Goal: Transaction & Acquisition: Subscribe to service/newsletter

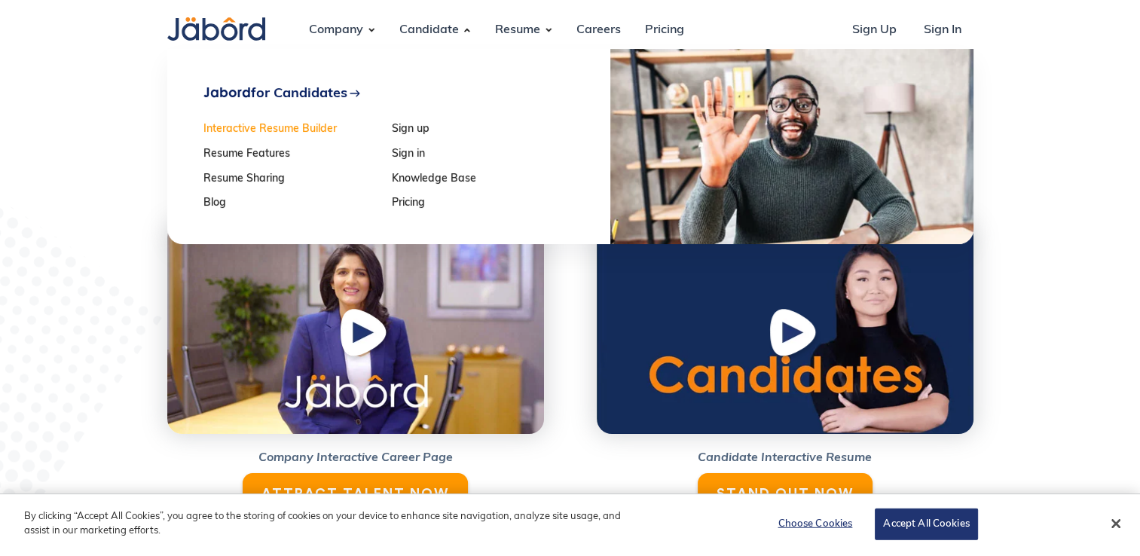
click at [295, 127] on link "Interactive Resume Builder" at bounding box center [292, 130] width 179 height 13
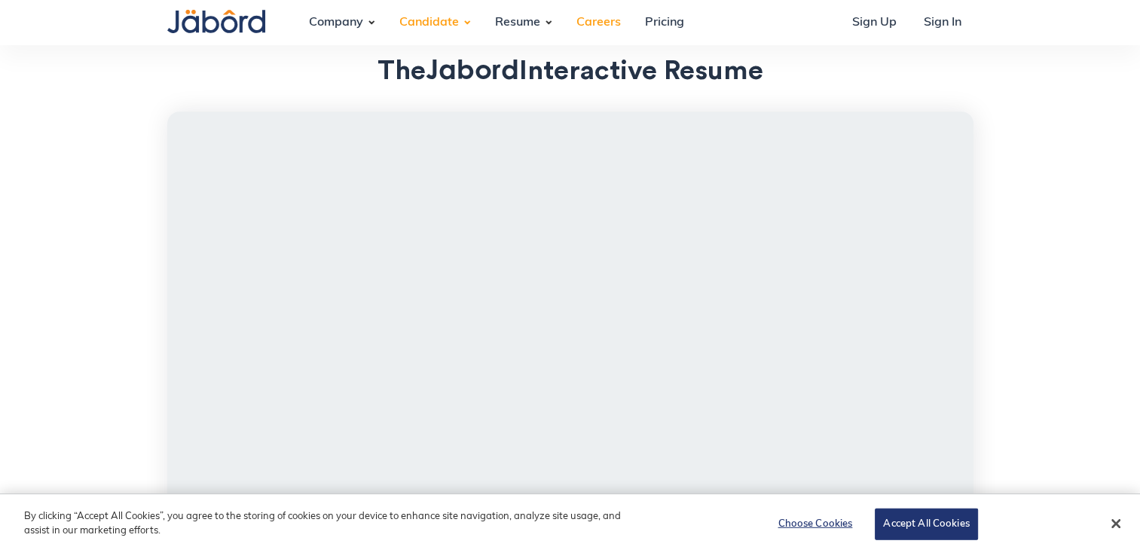
click at [595, 23] on link "Careers" at bounding box center [598, 22] width 69 height 41
click at [657, 20] on link "Pricing" at bounding box center [664, 22] width 63 height 41
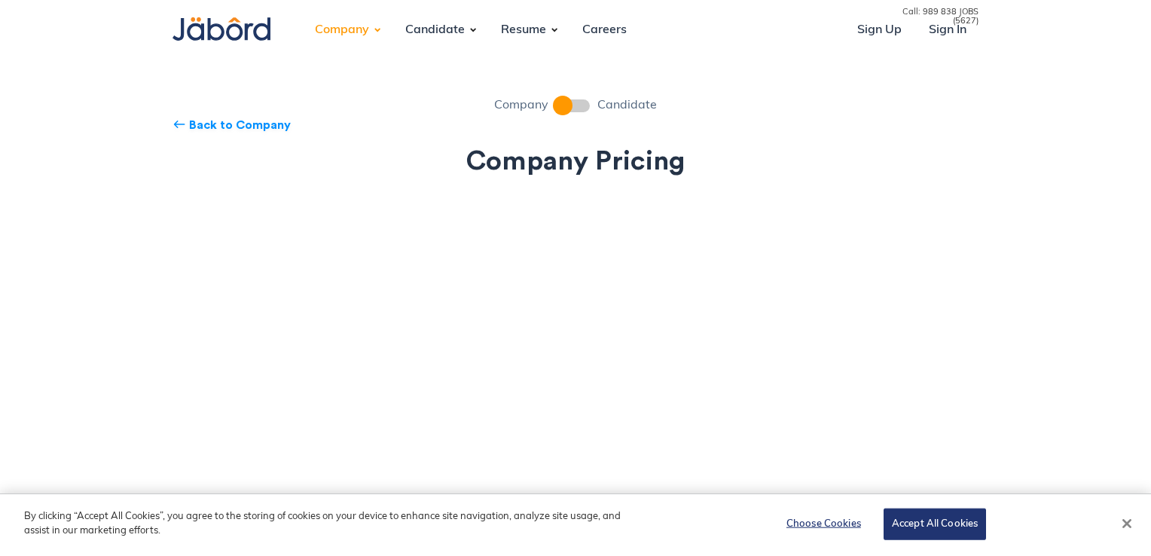
click at [1132, 521] on button "Close" at bounding box center [1127, 523] width 33 height 33
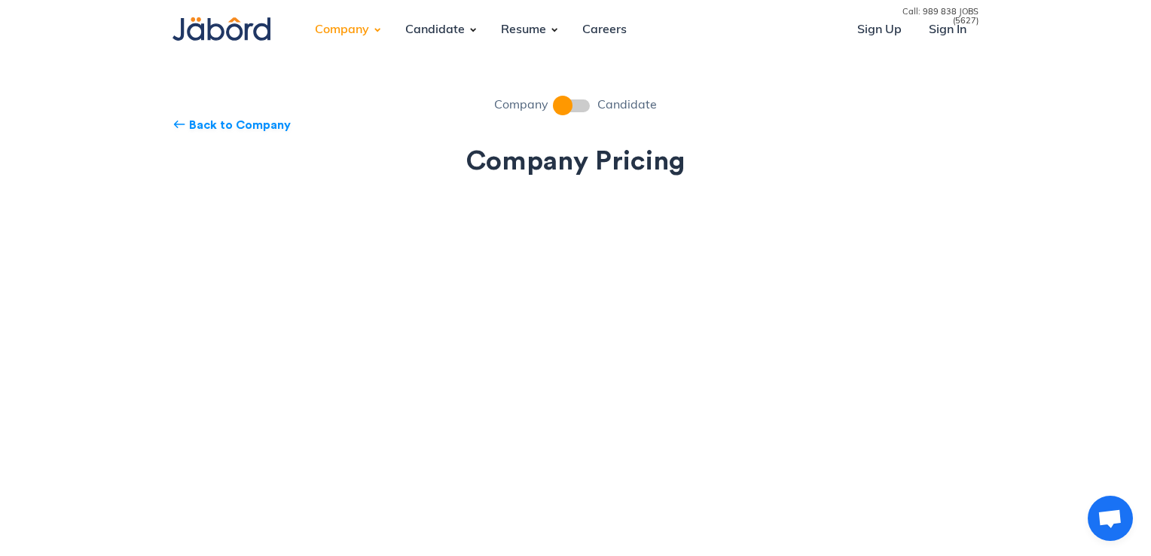
click at [579, 107] on span at bounding box center [573, 105] width 34 height 13
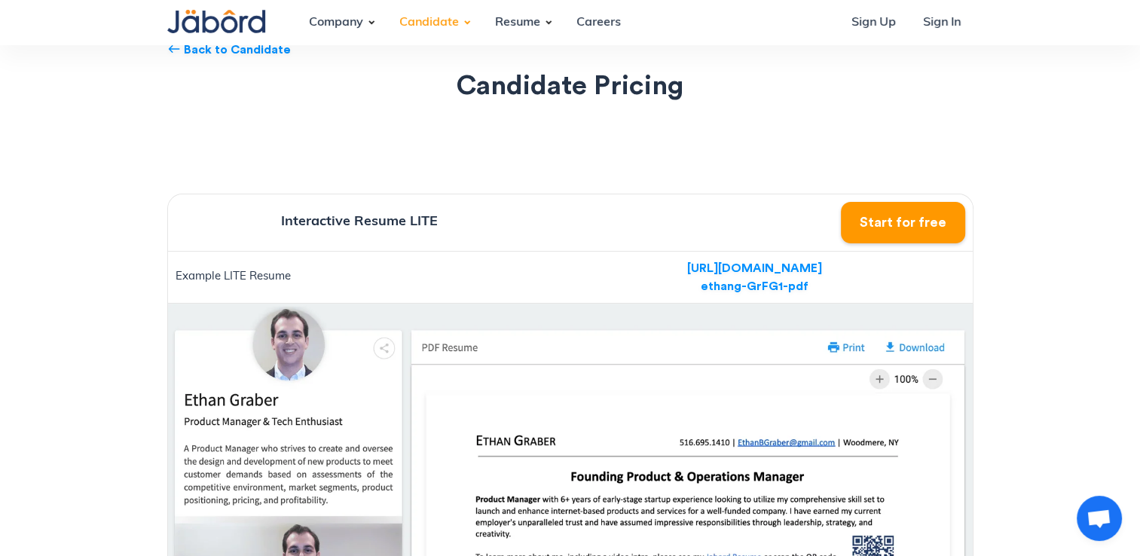
scroll to position [75, 0]
click at [763, 264] on div "[URL][DOMAIN_NAME] ethang-GrFG1-pdf" at bounding box center [754, 277] width 135 height 36
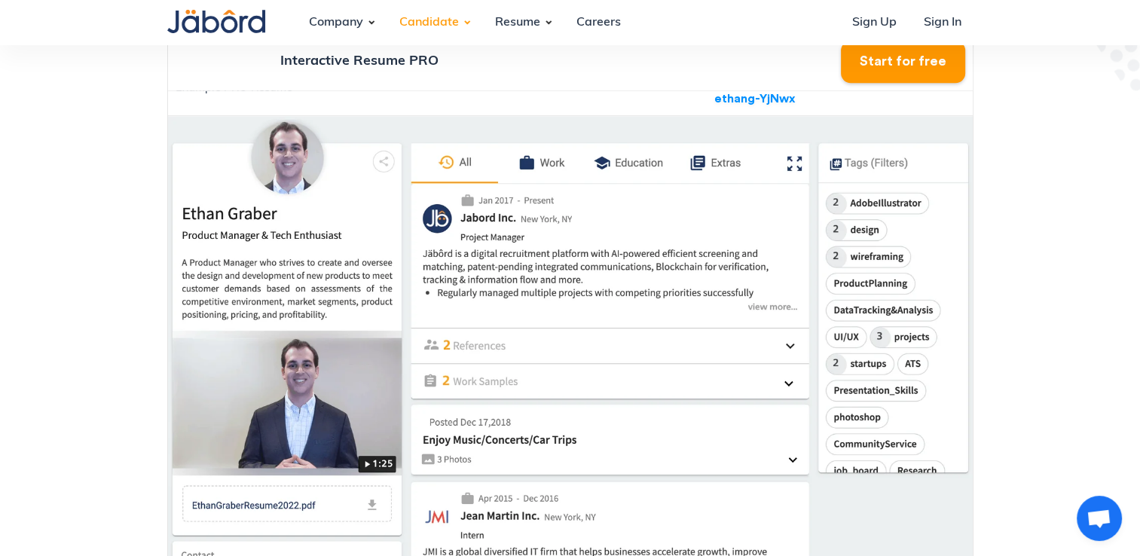
scroll to position [1017, 0]
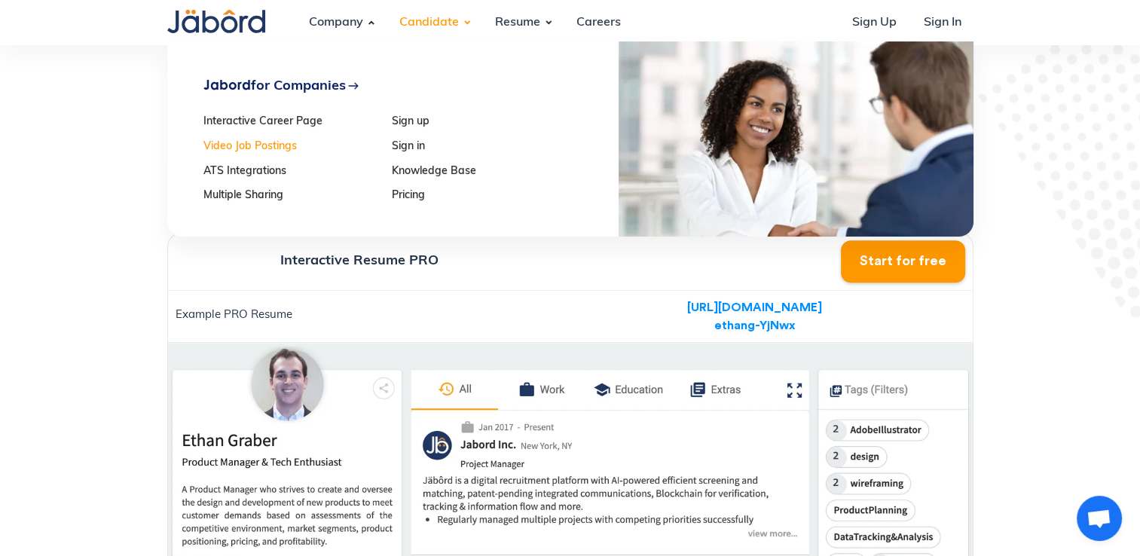
click at [274, 151] on link "Video Job Postings" at bounding box center [292, 147] width 179 height 13
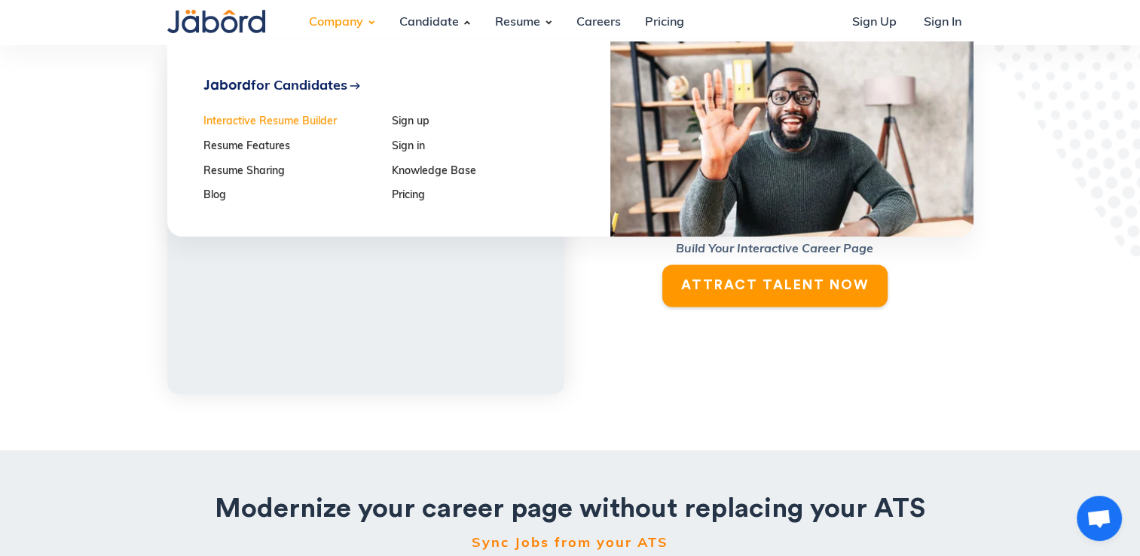
click at [301, 120] on link "Interactive Resume Builder" at bounding box center [292, 122] width 179 height 13
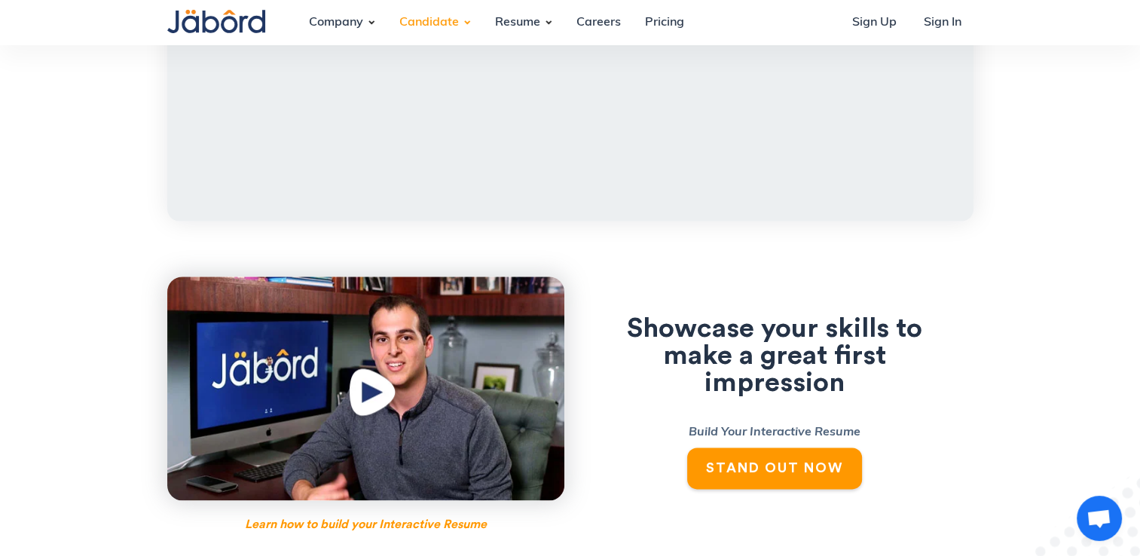
scroll to position [1851, 0]
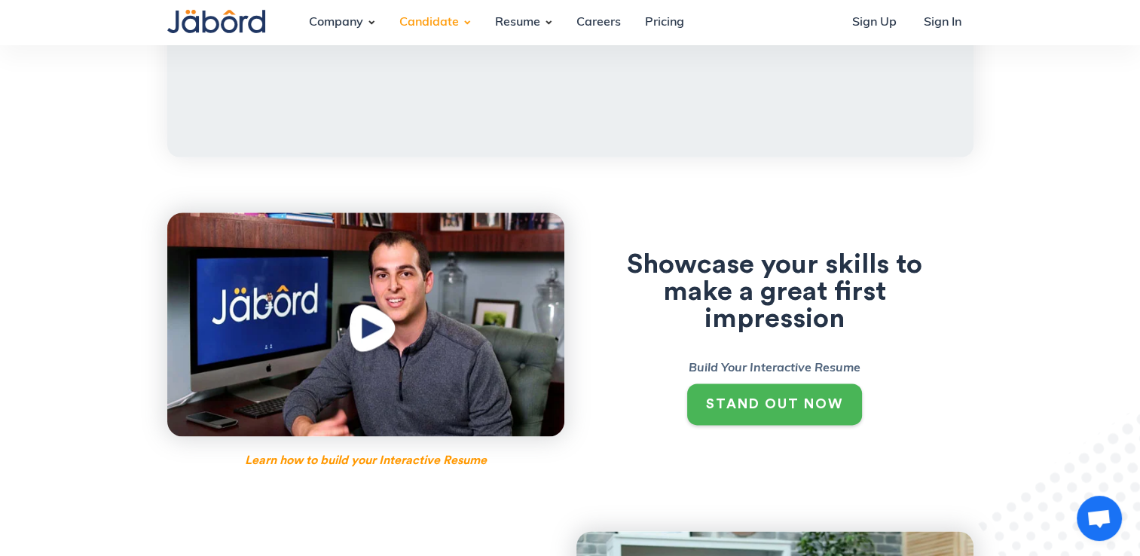
click at [772, 408] on div "STAND OUT NOW" at bounding box center [774, 404] width 137 height 17
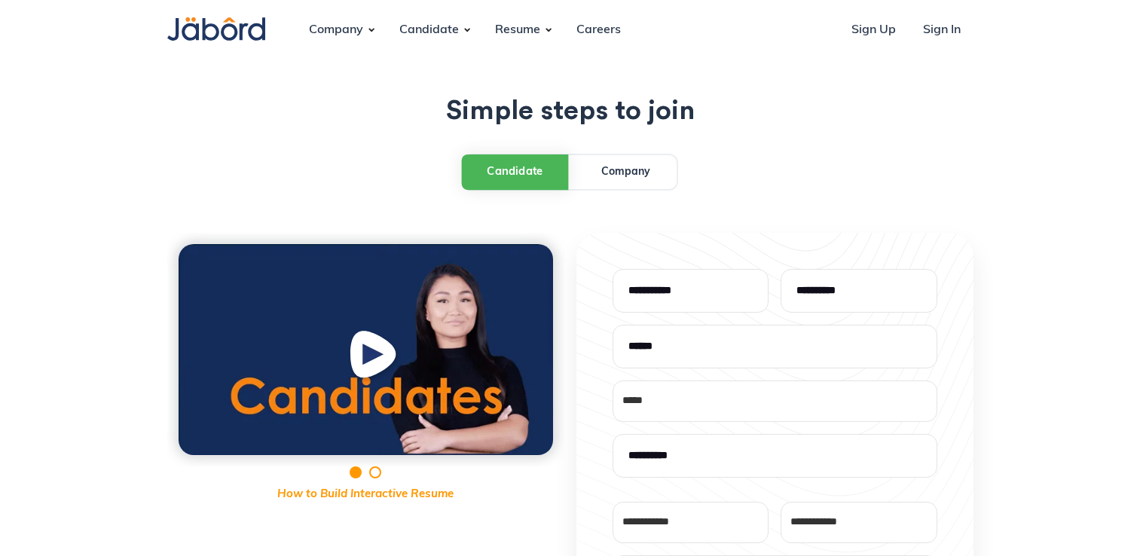
select select "*"
type input "*******"
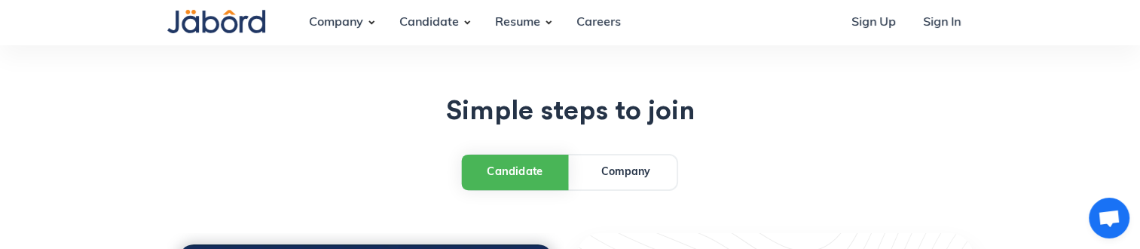
scroll to position [75, 0]
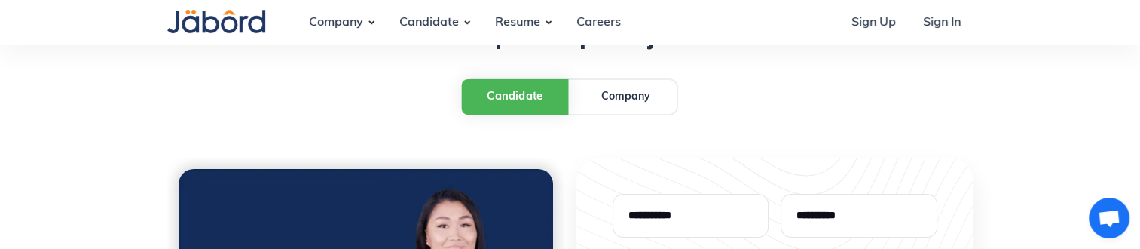
click at [601, 95] on div "Company" at bounding box center [625, 97] width 49 height 16
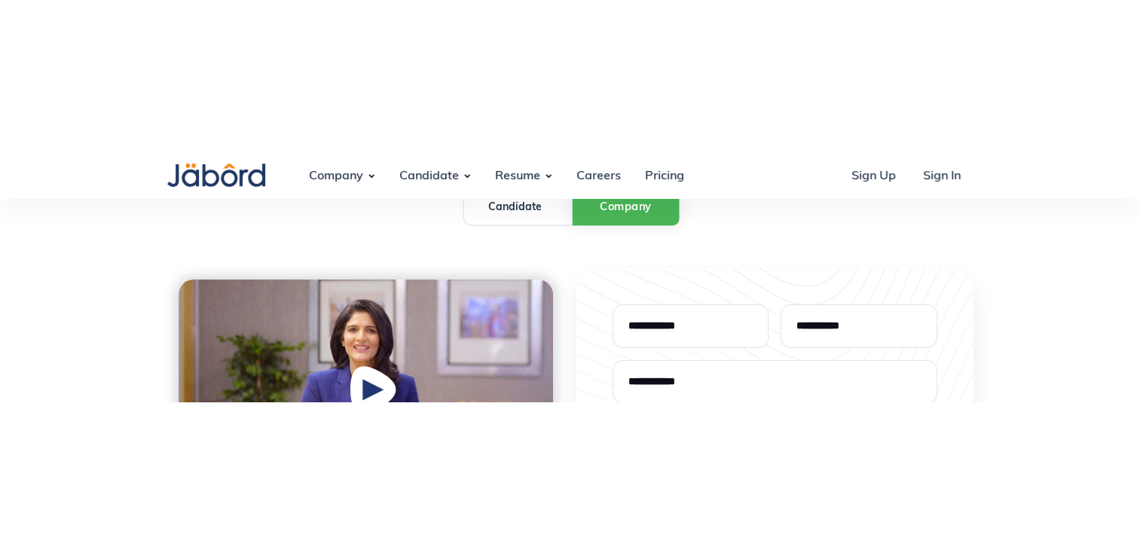
scroll to position [90, 0]
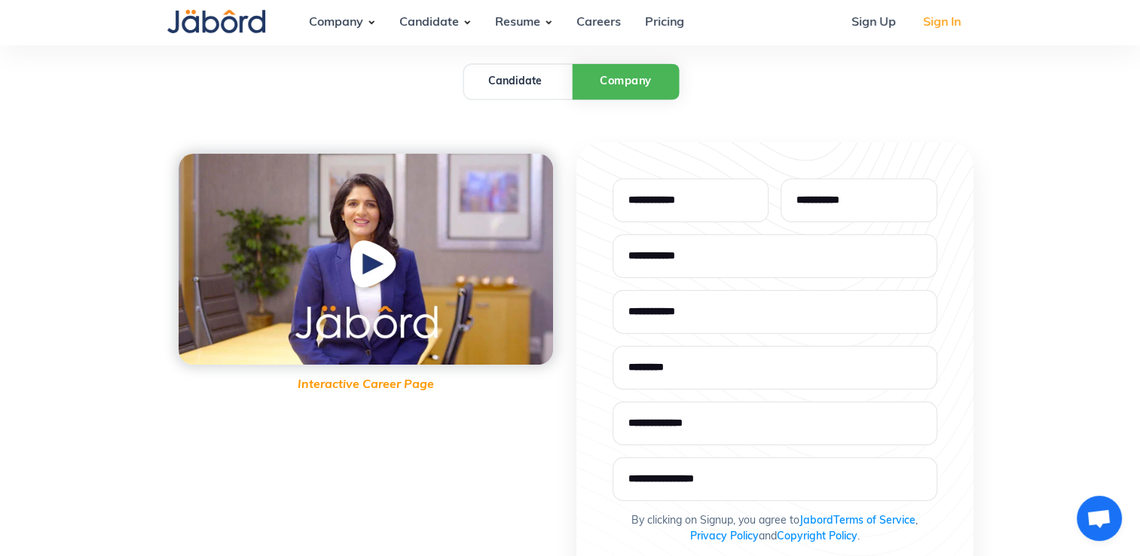
click at [944, 17] on link "Sign In" at bounding box center [942, 22] width 62 height 41
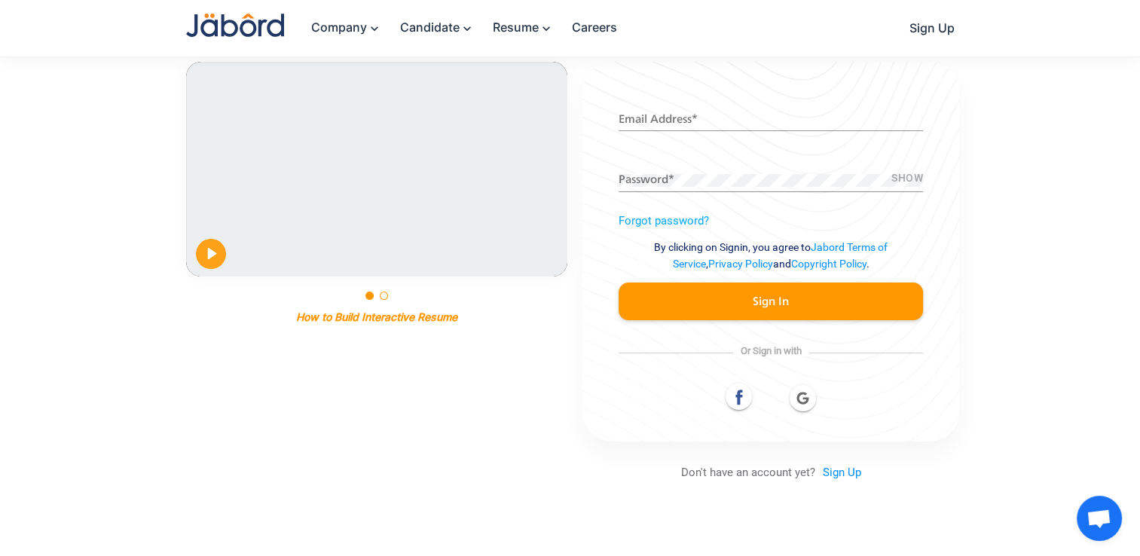
scroll to position [151, 0]
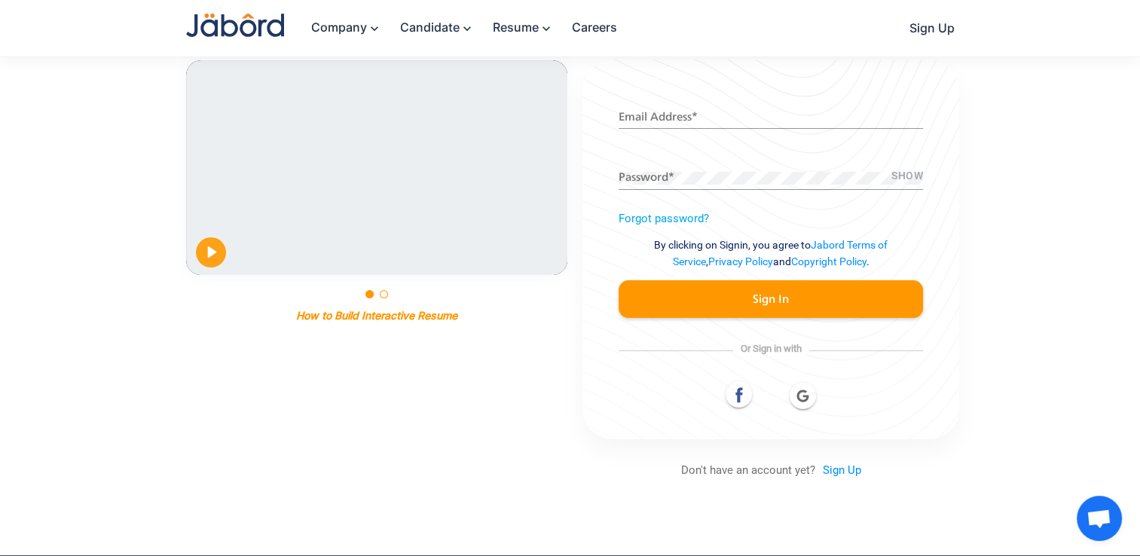
click at [744, 395] on icon at bounding box center [738, 394] width 17 height 17
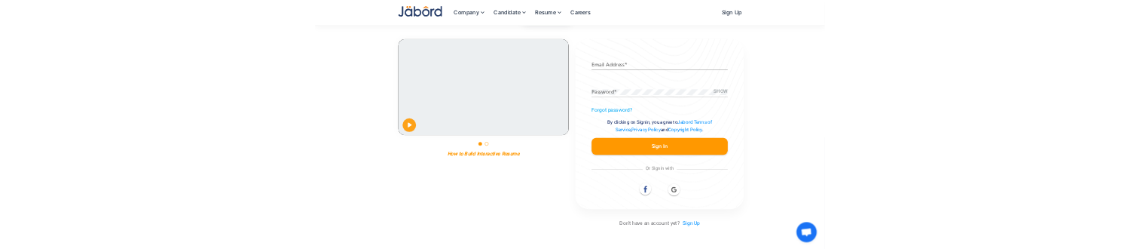
scroll to position [0, 0]
